Goal: Transaction & Acquisition: Purchase product/service

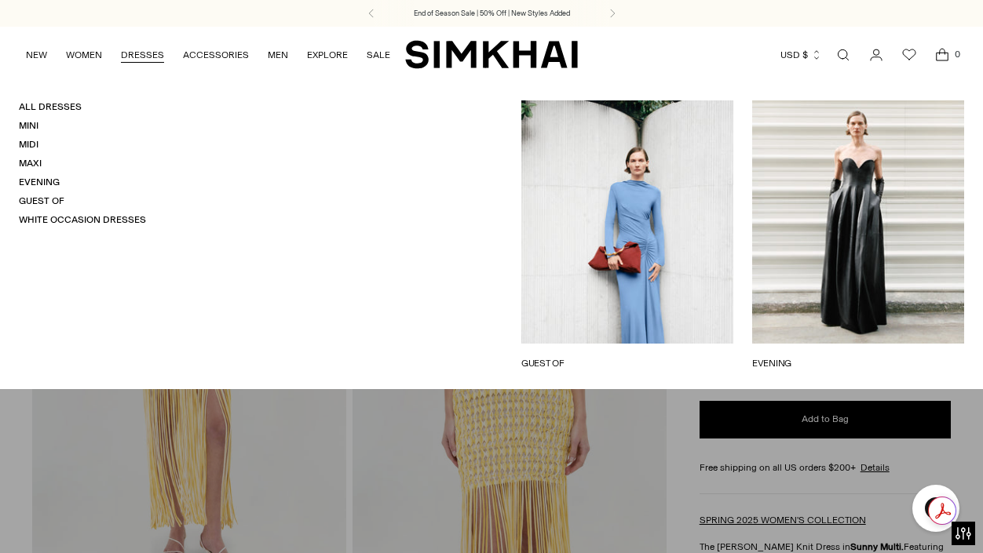
click at [142, 52] on link "DRESSES" at bounding box center [142, 55] width 43 height 35
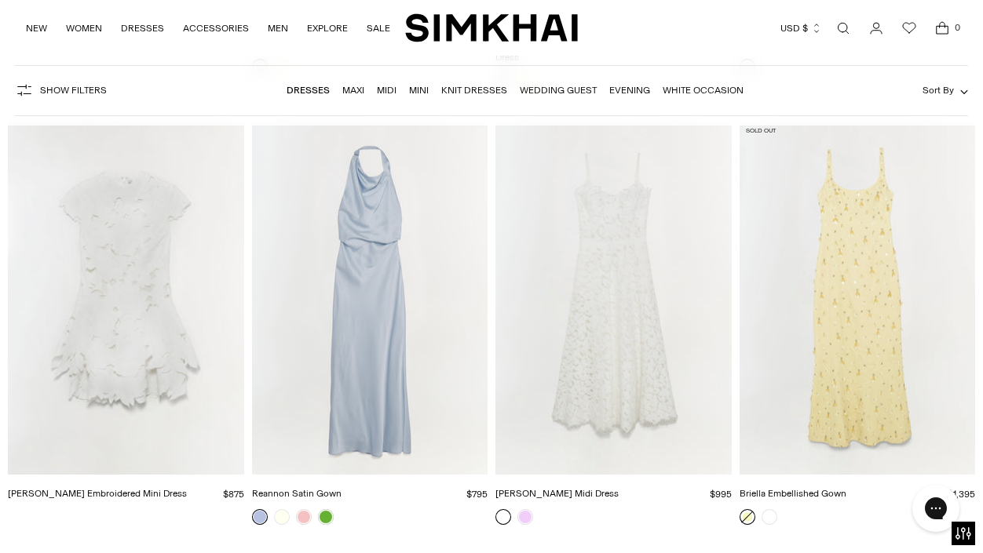
scroll to position [7052, 0]
click at [0, 0] on img "Briella Embellished Gown" at bounding box center [0, 0] width 0 height 0
